Goal: Information Seeking & Learning: Learn about a topic

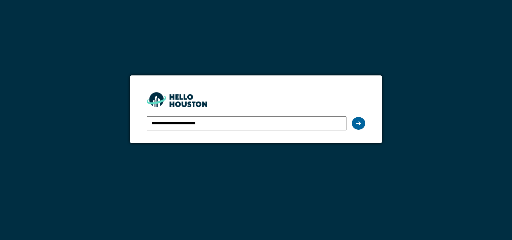
click at [360, 123] on div at bounding box center [358, 123] width 13 height 13
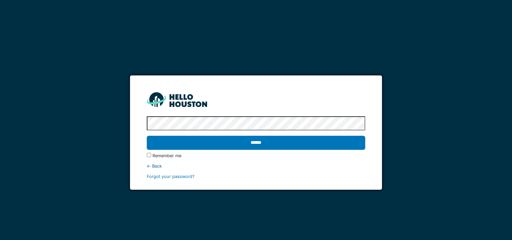
click at [152, 155] on div "Remember me" at bounding box center [256, 155] width 218 height 6
click at [146, 156] on form "**********" at bounding box center [256, 132] width 252 height 114
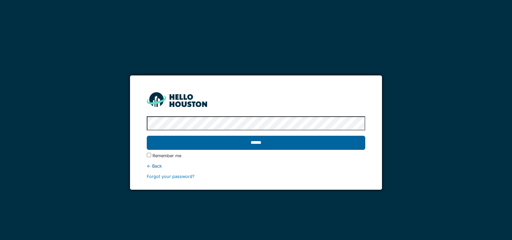
click at [182, 137] on input "******" at bounding box center [256, 143] width 218 height 14
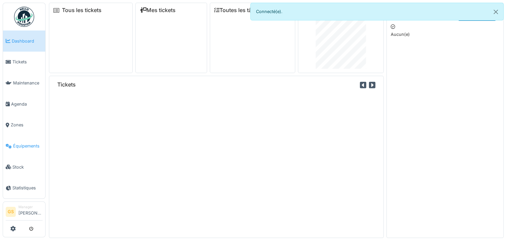
click at [18, 143] on span "Équipements" at bounding box center [27, 146] width 29 height 6
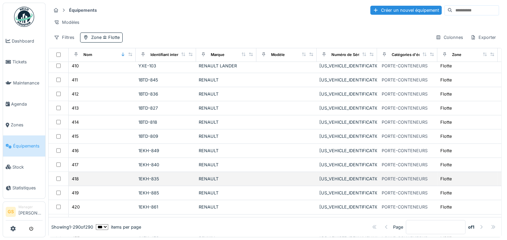
scroll to position [1374, 0]
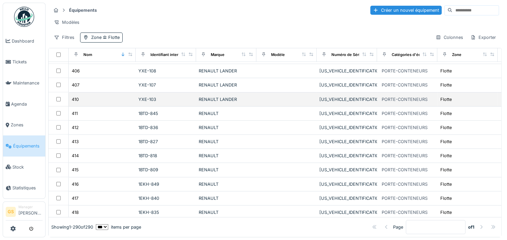
click at [117, 96] on div "410" at bounding box center [102, 99] width 62 height 7
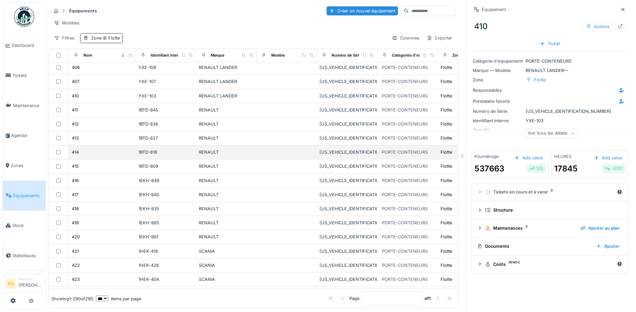
scroll to position [1378, 0]
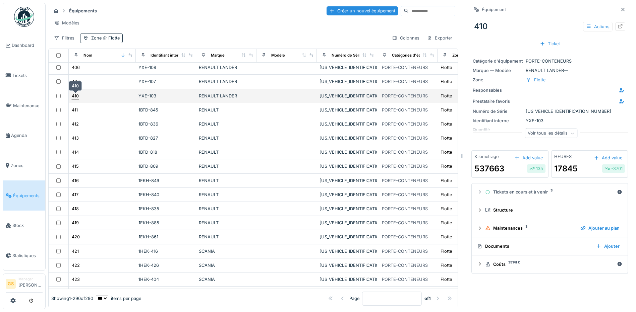
click at [77, 97] on div "410" at bounding box center [75, 96] width 7 height 6
click at [74, 97] on div "410" at bounding box center [75, 96] width 7 height 6
click at [77, 97] on div "410" at bounding box center [75, 96] width 7 height 6
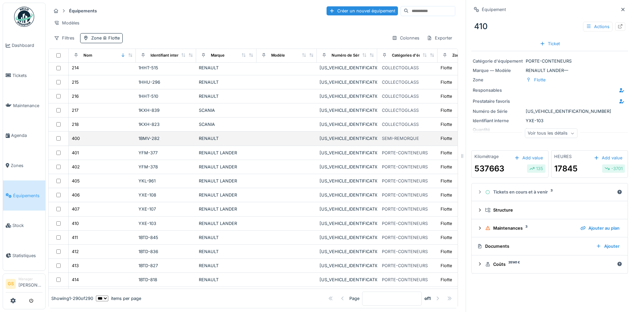
scroll to position [1244, 0]
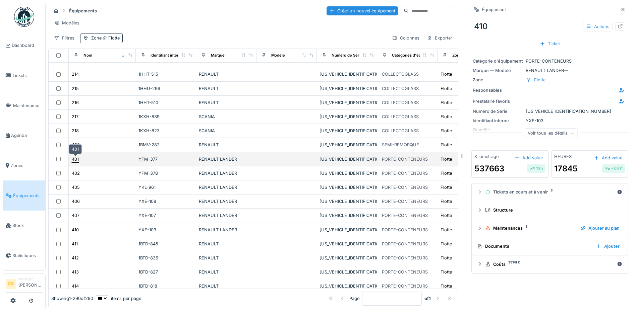
click at [75, 160] on div "401" at bounding box center [75, 159] width 7 height 6
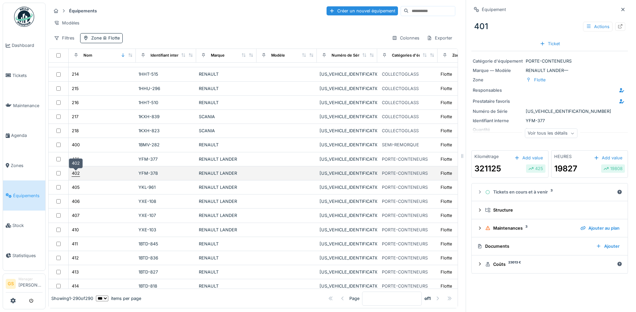
click at [76, 171] on div "402" at bounding box center [76, 173] width 8 height 6
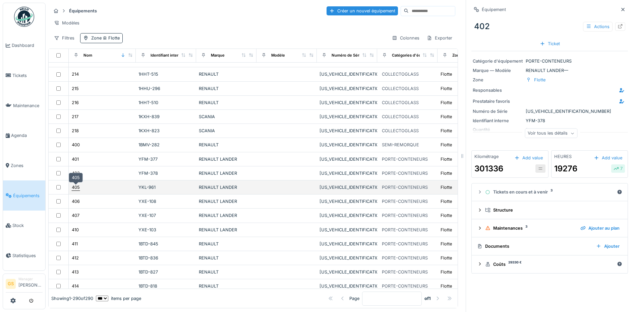
click at [75, 188] on div "405" at bounding box center [76, 187] width 8 height 6
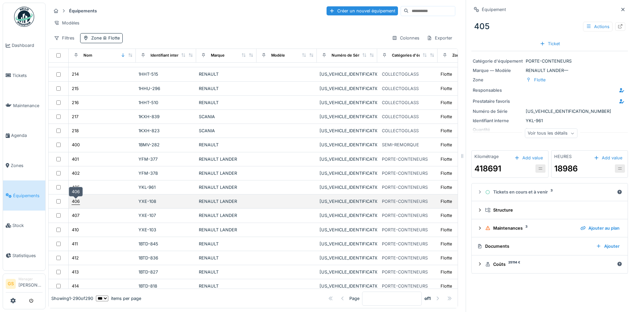
click at [76, 200] on div "406" at bounding box center [76, 201] width 8 height 6
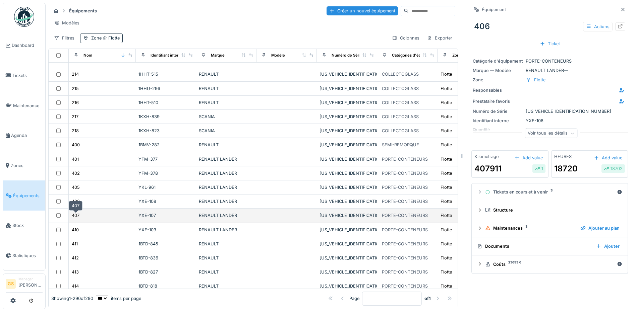
click at [77, 215] on div "407" at bounding box center [76, 215] width 8 height 6
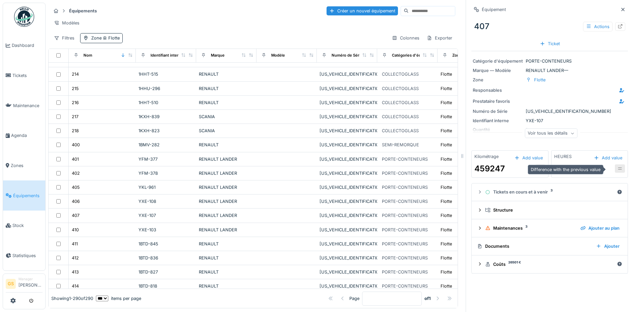
click at [507, 170] on icon at bounding box center [619, 169] width 5 height 4
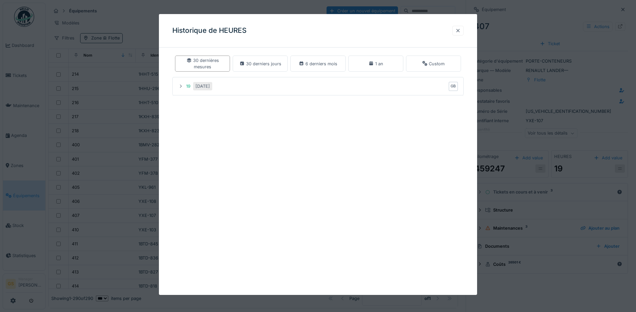
click at [458, 30] on div at bounding box center [457, 30] width 5 height 6
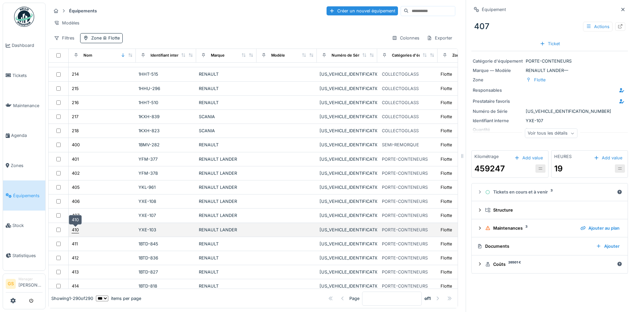
click at [73, 229] on div "410" at bounding box center [75, 230] width 7 height 6
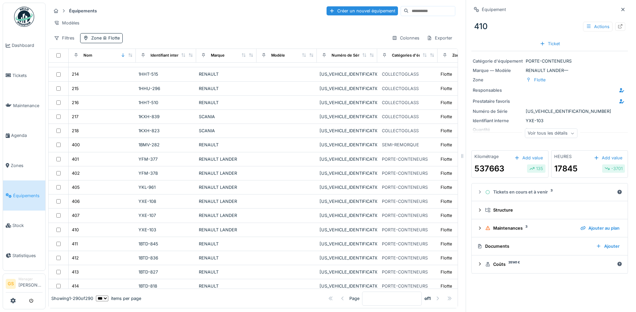
click at [507, 171] on div "17845 -3701" at bounding box center [589, 169] width 71 height 12
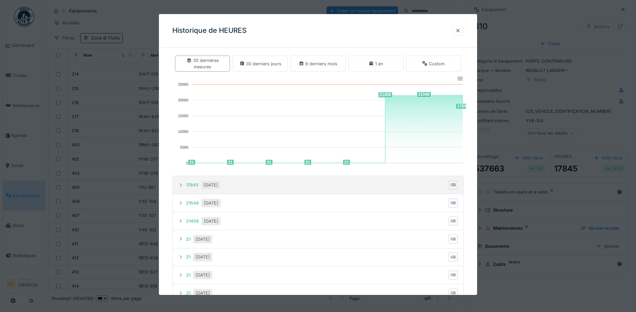
click at [209, 186] on div "12/05/2025" at bounding box center [210, 185] width 14 height 6
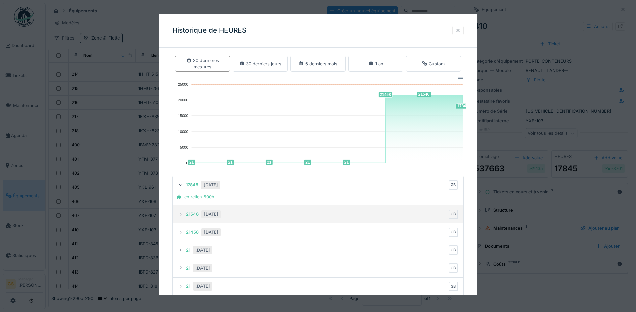
click at [183, 213] on icon at bounding box center [180, 214] width 5 height 4
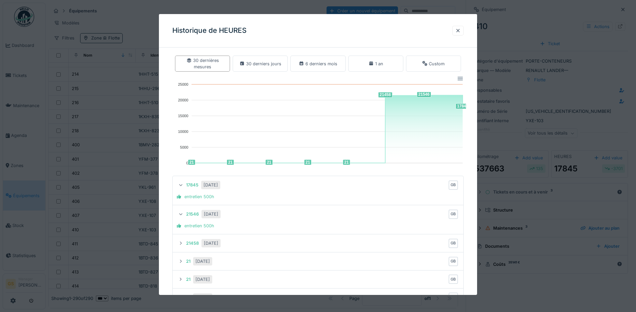
click at [180, 185] on icon at bounding box center [181, 185] width 4 height 5
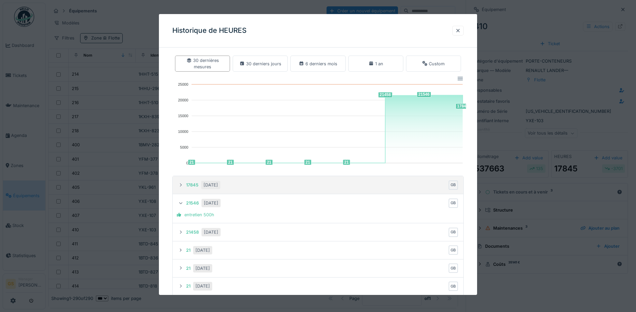
click at [180, 185] on icon at bounding box center [180, 185] width 5 height 4
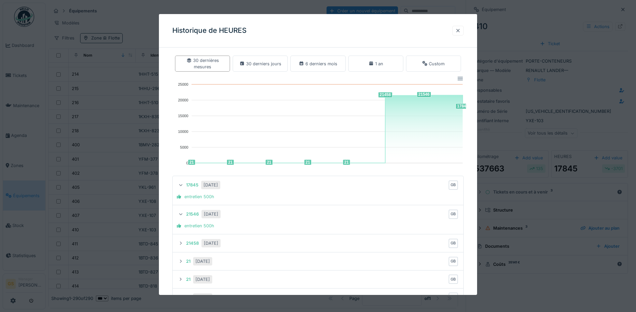
click at [460, 31] on div at bounding box center [457, 30] width 5 height 6
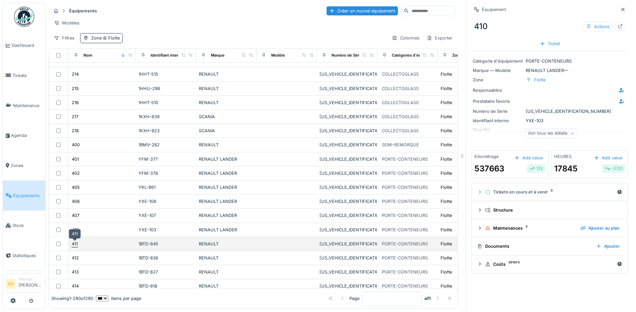
click at [75, 240] on div "411" at bounding box center [75, 244] width 6 height 6
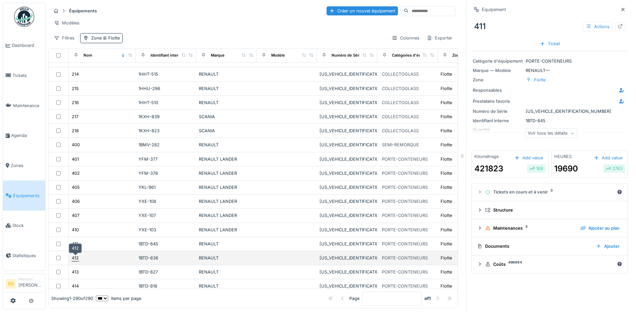
click at [76, 240] on div "412" at bounding box center [75, 258] width 7 height 6
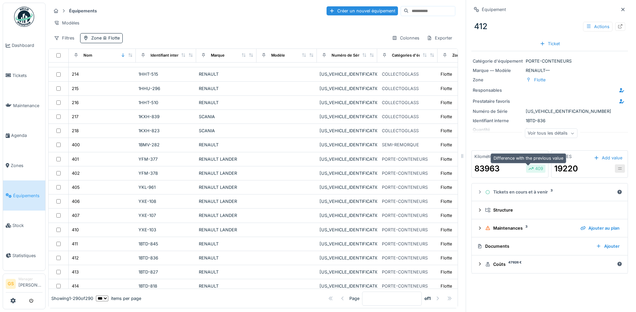
click at [507, 172] on div "409" at bounding box center [535, 168] width 15 height 6
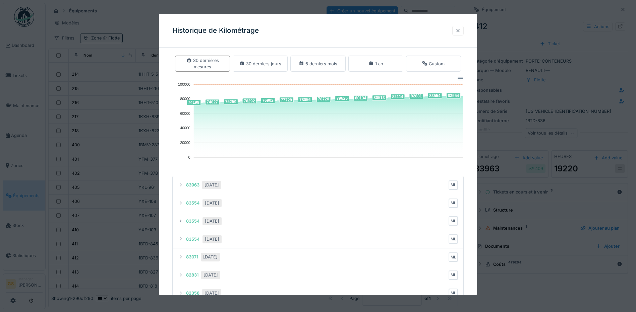
click at [459, 31] on div at bounding box center [457, 30] width 5 height 6
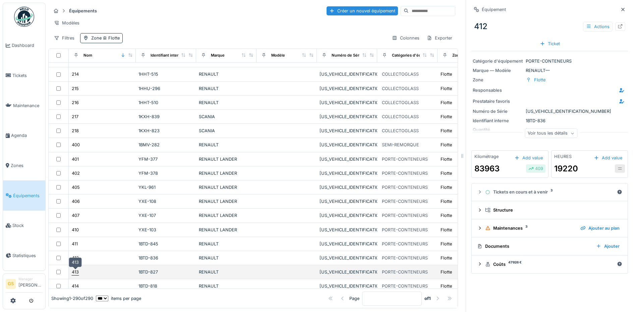
click at [75, 240] on div "413" at bounding box center [75, 272] width 7 height 6
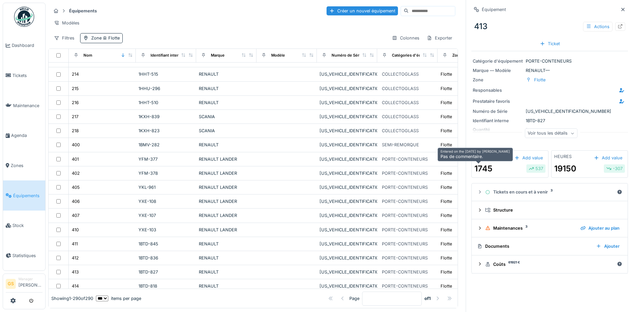
click at [481, 170] on div "1745" at bounding box center [483, 169] width 18 height 12
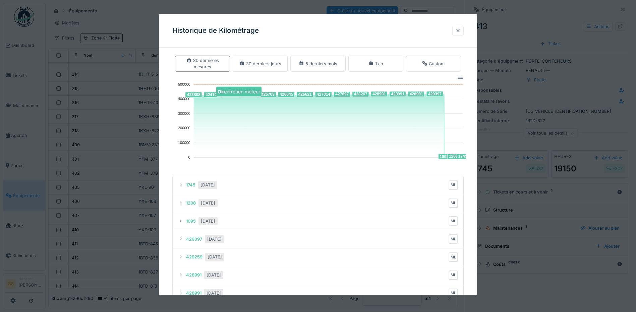
click at [95, 121] on div at bounding box center [318, 156] width 636 height 312
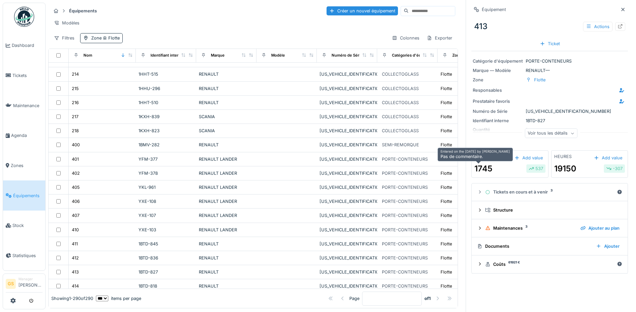
click at [474, 172] on div "1745" at bounding box center [483, 169] width 18 height 12
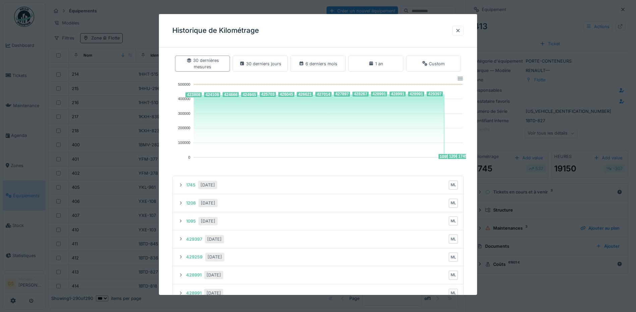
click at [507, 92] on div at bounding box center [318, 156] width 636 height 312
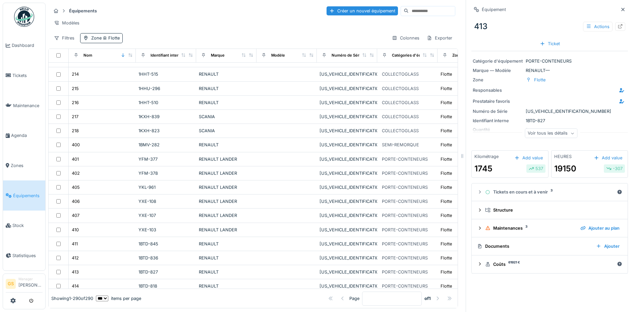
click at [489, 170] on div "1745 537" at bounding box center [509, 169] width 71 height 12
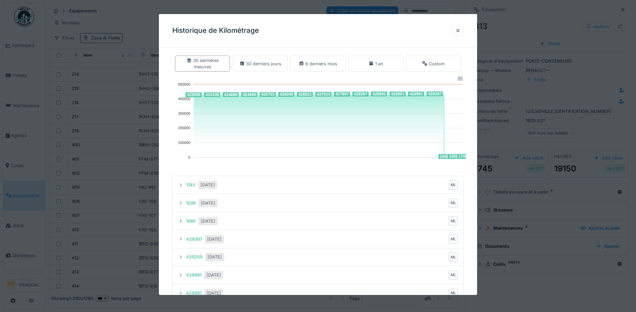
click at [507, 161] on div at bounding box center [318, 156] width 636 height 312
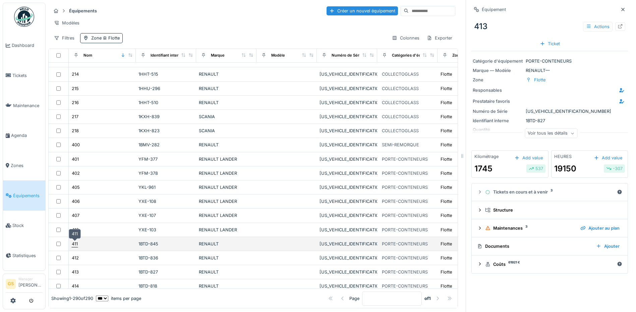
click at [76, 240] on div "411" at bounding box center [75, 244] width 6 height 6
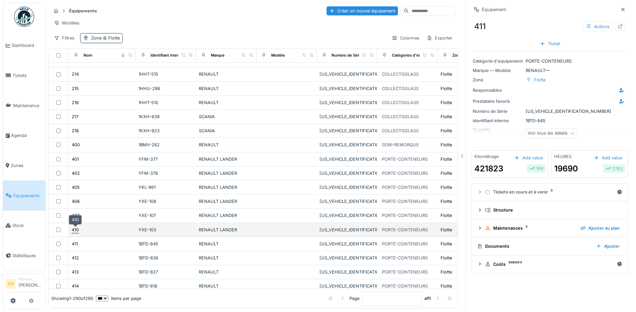
click at [79, 230] on div "410" at bounding box center [75, 230] width 7 height 6
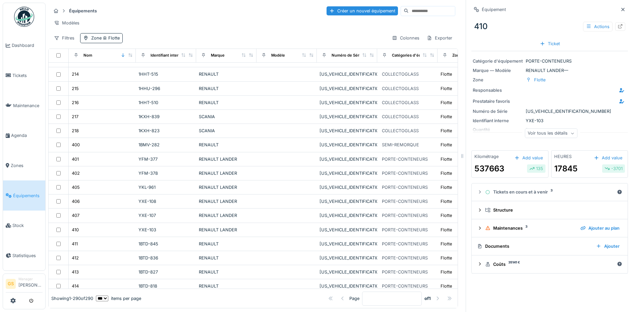
click at [507, 166] on div "17845 -3701" at bounding box center [589, 169] width 71 height 12
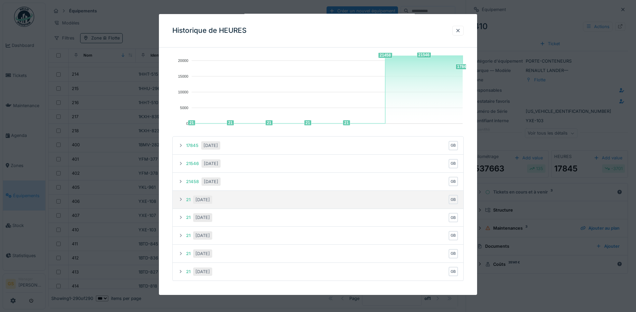
scroll to position [42, 0]
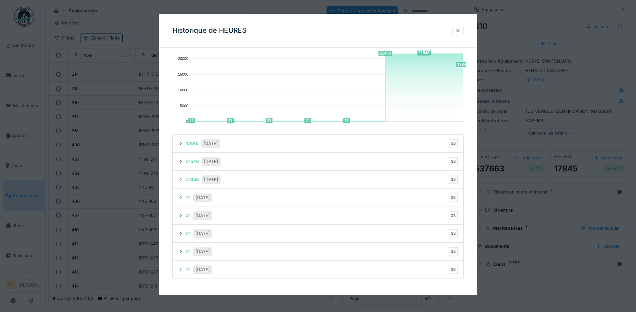
click at [507, 193] on div at bounding box center [318, 156] width 636 height 312
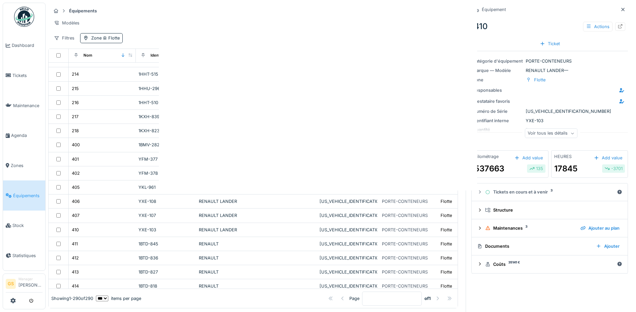
scroll to position [0, 0]
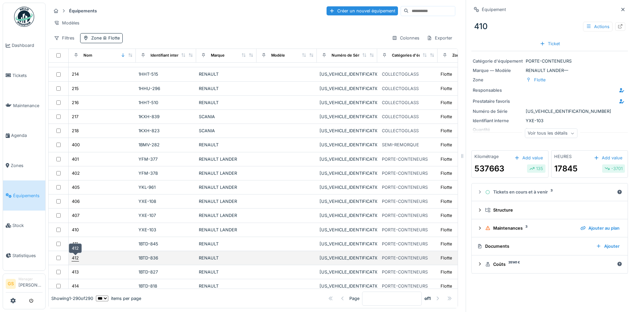
click at [74, 240] on div "412" at bounding box center [75, 258] width 7 height 6
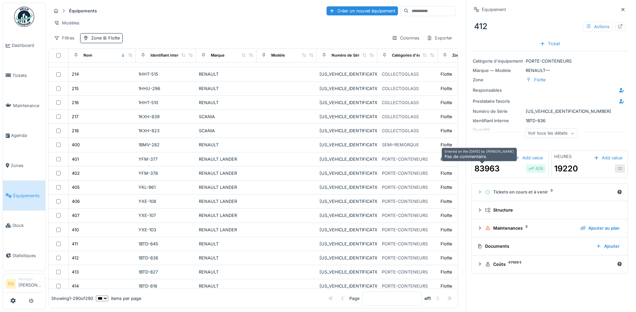
click at [488, 170] on div "83963" at bounding box center [486, 169] width 25 height 12
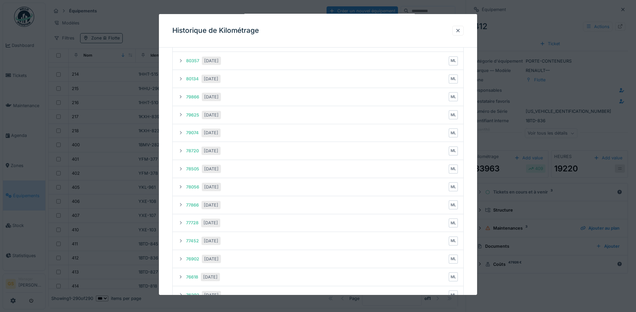
scroll to position [438, 0]
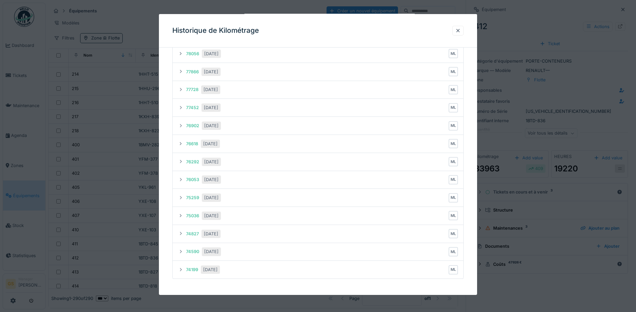
click at [507, 240] on div at bounding box center [318, 156] width 636 height 312
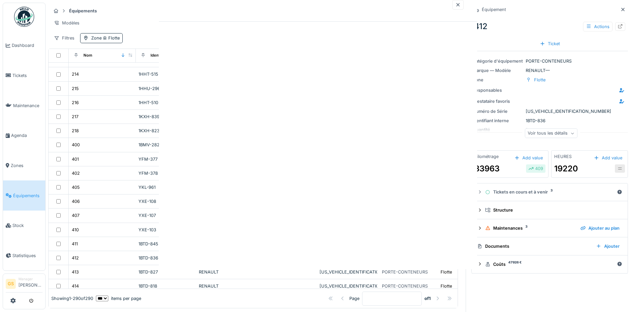
scroll to position [0, 0]
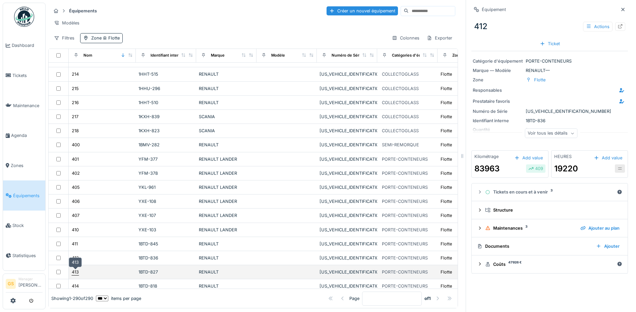
click at [75, 240] on div "413" at bounding box center [75, 272] width 7 height 6
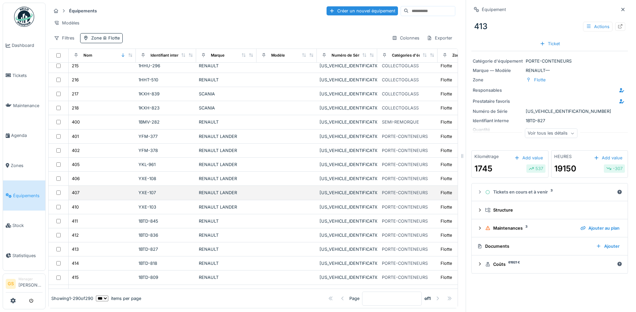
scroll to position [1311, 0]
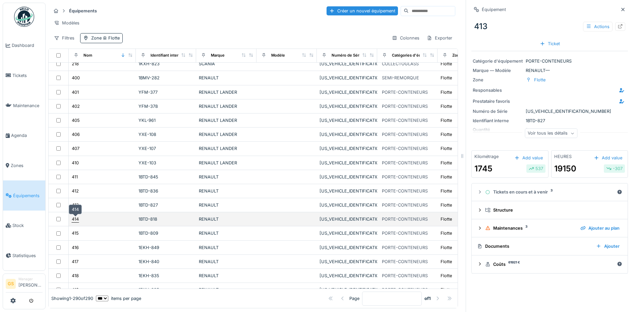
click at [73, 218] on div "414" at bounding box center [75, 219] width 7 height 6
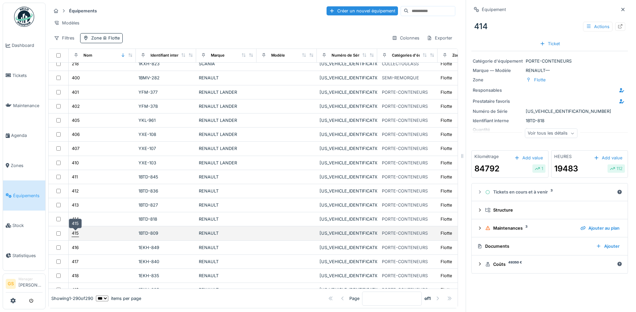
click at [79, 234] on div "415" at bounding box center [75, 233] width 8 height 7
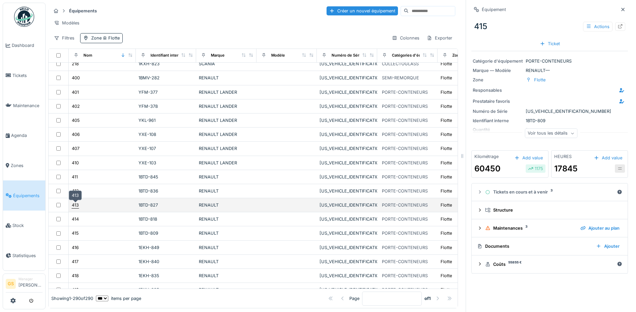
click at [75, 207] on div "413" at bounding box center [75, 205] width 7 height 6
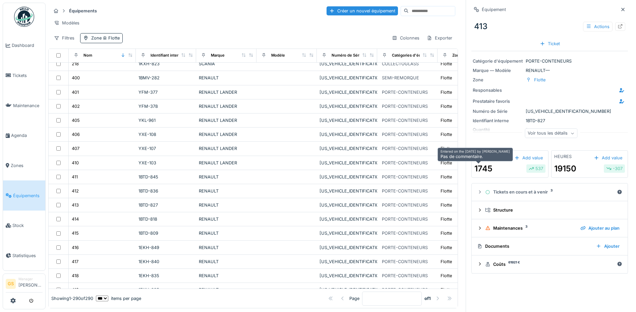
click at [478, 171] on div "1745" at bounding box center [483, 169] width 18 height 12
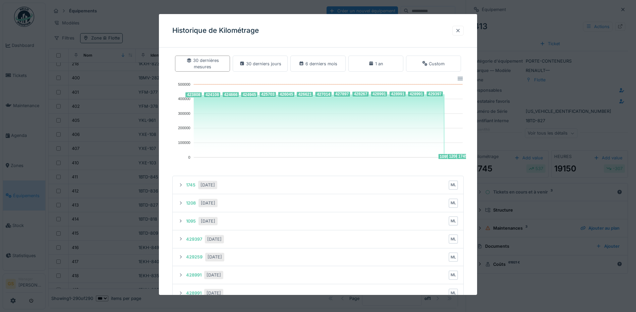
click at [460, 32] on div at bounding box center [457, 30] width 5 height 6
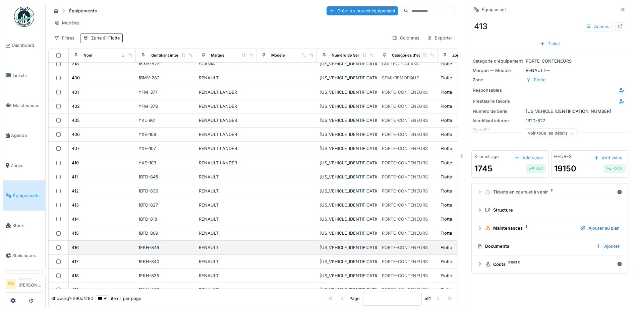
scroll to position [1344, 0]
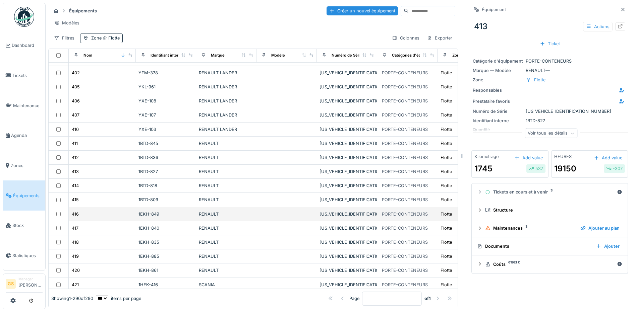
click at [71, 216] on td "416" at bounding box center [102, 214] width 67 height 14
click at [75, 214] on div "416" at bounding box center [75, 214] width 7 height 6
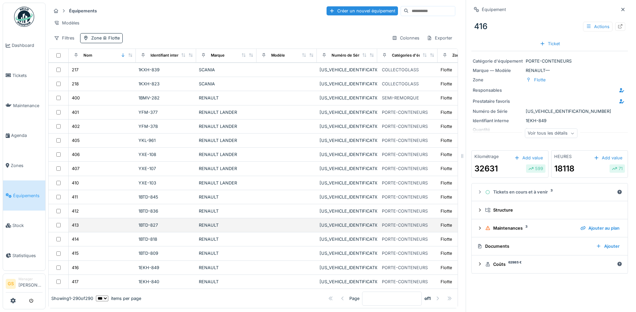
scroll to position [1311, 0]
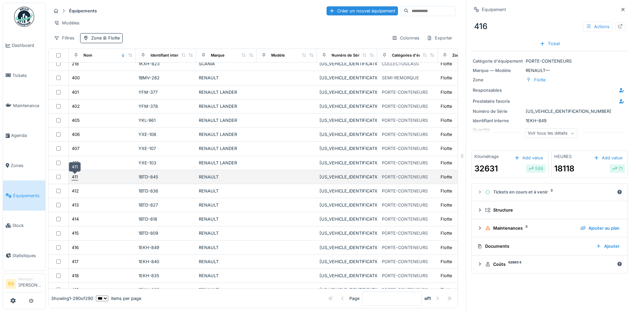
click at [75, 178] on div "411" at bounding box center [75, 177] width 6 height 6
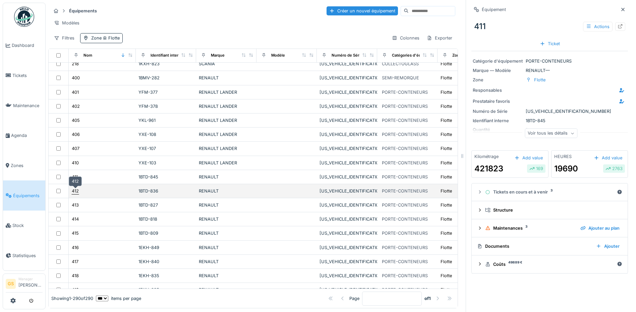
click at [74, 193] on div "412" at bounding box center [75, 191] width 7 height 6
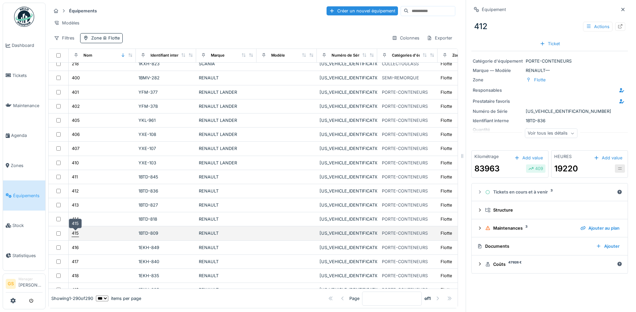
click at [75, 231] on div "415" at bounding box center [75, 233] width 7 height 6
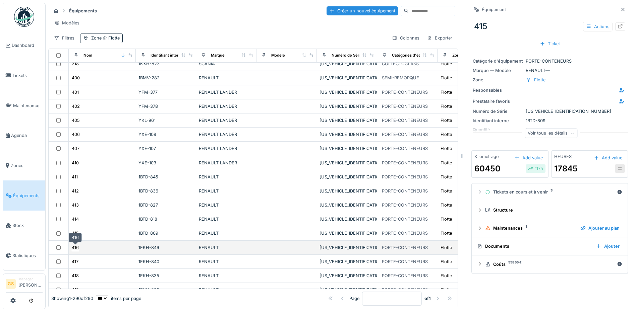
click at [78, 240] on div "416" at bounding box center [75, 248] width 7 height 6
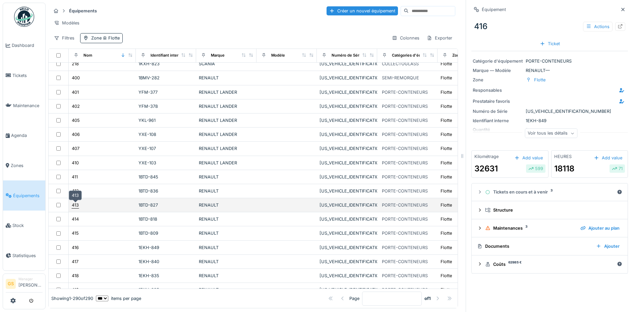
click at [73, 207] on div "413" at bounding box center [75, 205] width 7 height 6
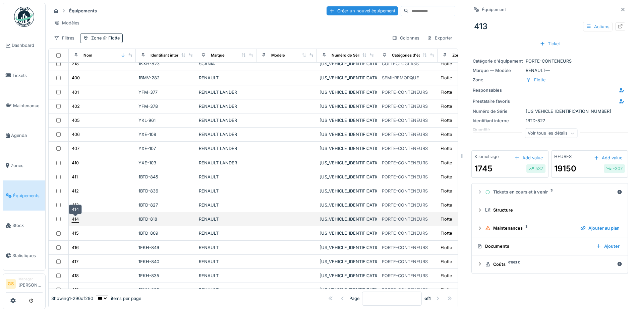
click at [74, 221] on div "414" at bounding box center [75, 219] width 7 height 6
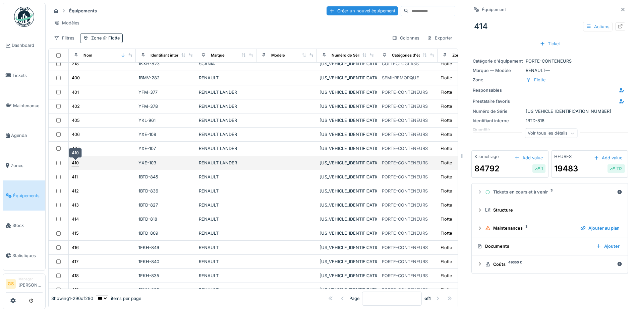
click at [78, 162] on div "410" at bounding box center [75, 163] width 7 height 6
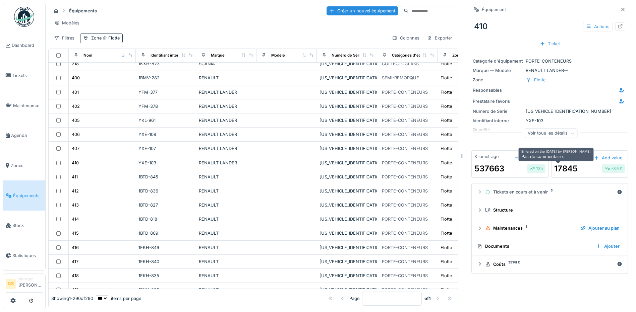
click at [507, 169] on div "17845" at bounding box center [565, 169] width 23 height 12
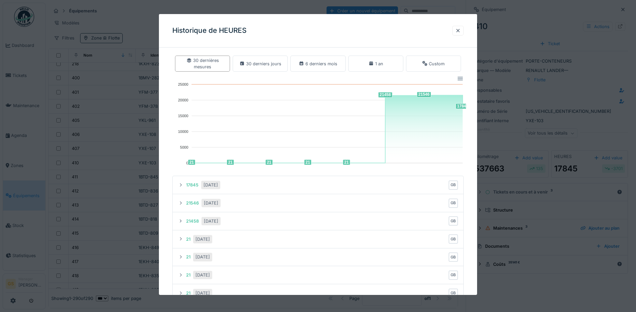
drag, startPoint x: 462, startPoint y: 34, endPoint x: 352, endPoint y: 77, distance: 118.7
click at [460, 34] on div at bounding box center [457, 30] width 5 height 6
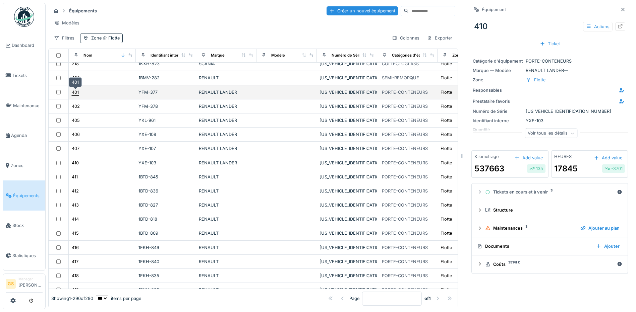
click at [78, 90] on div "401" at bounding box center [75, 92] width 7 height 6
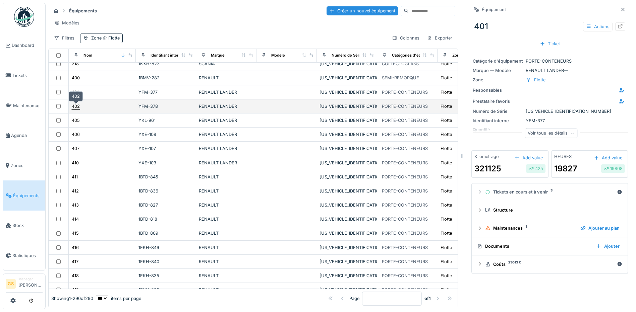
click at [74, 108] on div "402" at bounding box center [76, 106] width 8 height 6
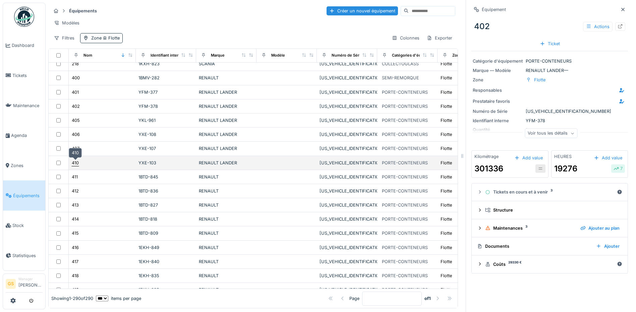
click at [77, 162] on div "410" at bounding box center [75, 163] width 7 height 6
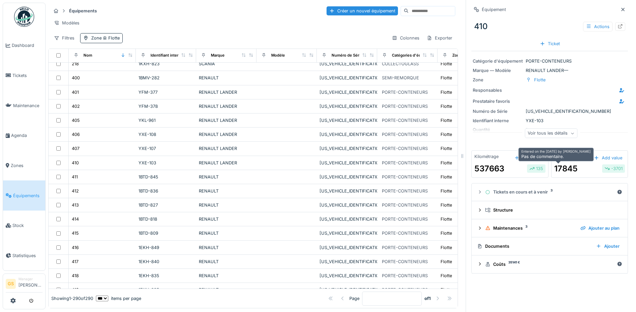
click at [507, 168] on div "17845" at bounding box center [565, 169] width 23 height 12
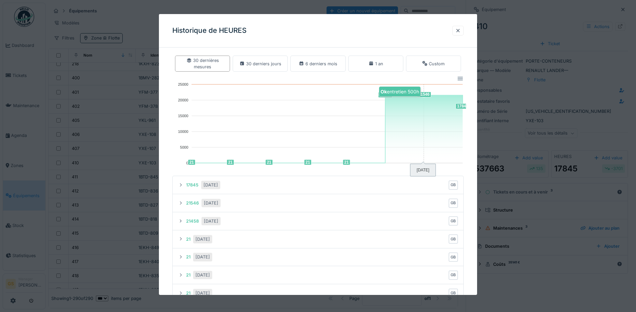
click at [425, 95] on foreignobject at bounding box center [318, 121] width 293 height 94
click at [507, 135] on div at bounding box center [318, 156] width 636 height 312
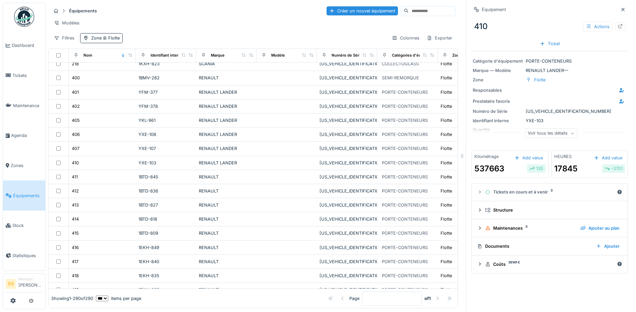
click at [507, 169] on div "537663 135" at bounding box center [509, 169] width 71 height 12
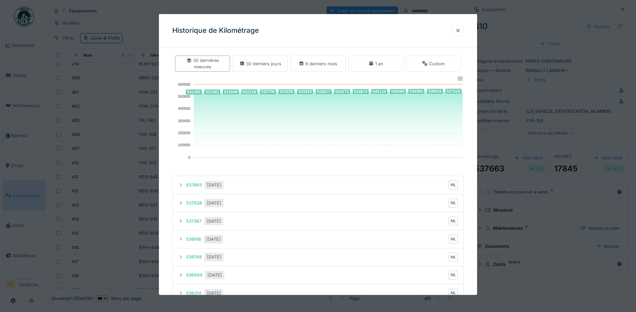
drag, startPoint x: 593, startPoint y: 158, endPoint x: 576, endPoint y: 158, distance: 16.4
click at [507, 158] on div at bounding box center [318, 156] width 636 height 312
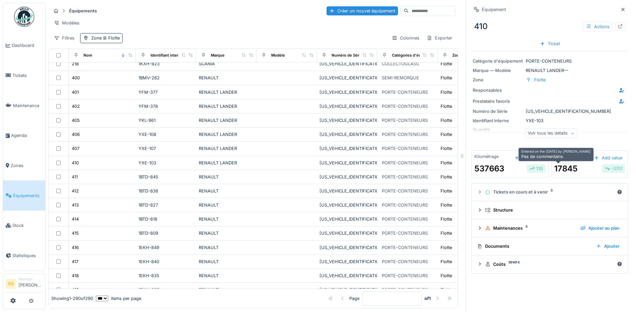
click at [507, 170] on div "17845" at bounding box center [565, 169] width 23 height 12
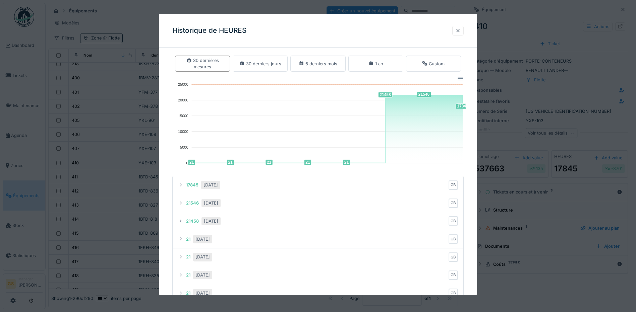
click at [507, 82] on div at bounding box center [318, 156] width 636 height 312
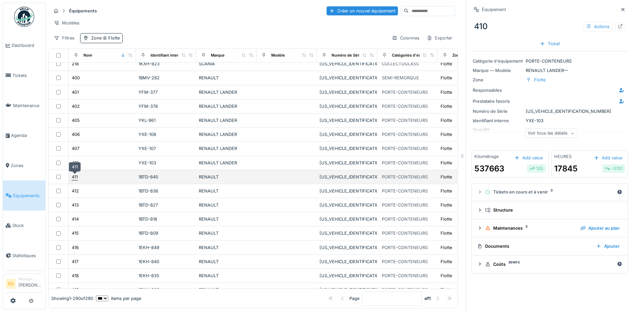
click at [75, 179] on div "411" at bounding box center [75, 177] width 6 height 6
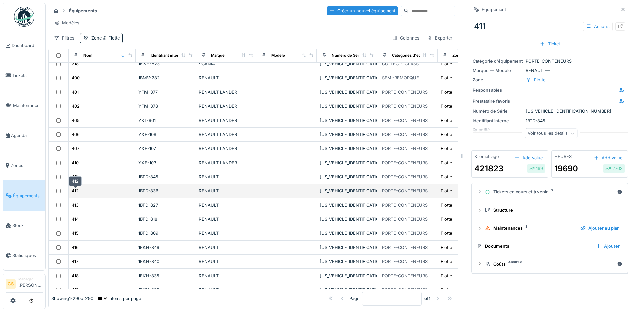
click at [76, 191] on div "412" at bounding box center [75, 191] width 7 height 6
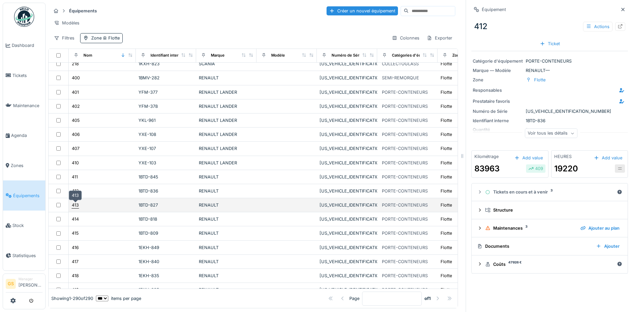
click at [74, 206] on div "413" at bounding box center [75, 205] width 7 height 6
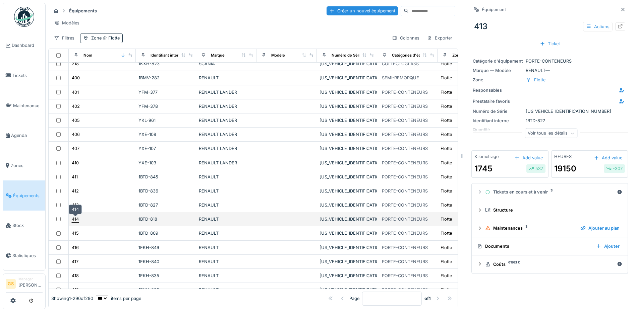
click at [76, 219] on div "414" at bounding box center [75, 219] width 7 height 6
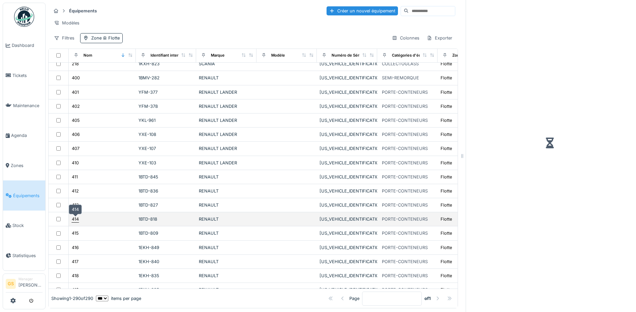
click at [77, 217] on div "414" at bounding box center [75, 219] width 7 height 6
